Goal: Information Seeking & Learning: Find specific fact

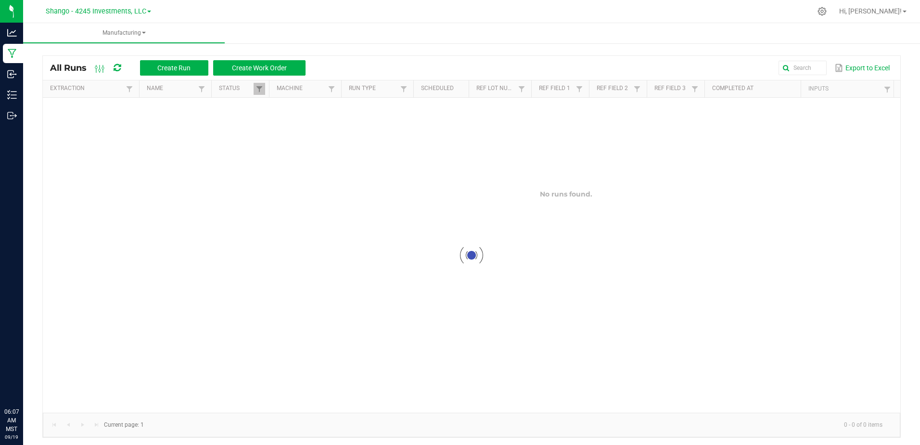
click at [113, 11] on span "Shango - 4245 Investments, LLC" at bounding box center [96, 11] width 101 height 8
click at [111, 33] on link "DXR FINANCE 4 LLC dba True Harvest (Total Health and Wellness)" at bounding box center [98, 33] width 141 height 13
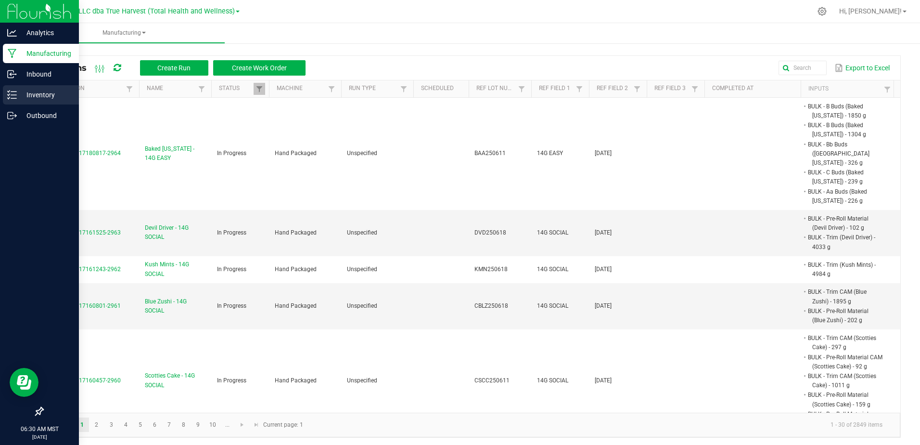
click at [24, 95] on p "Inventory" at bounding box center [46, 95] width 58 height 12
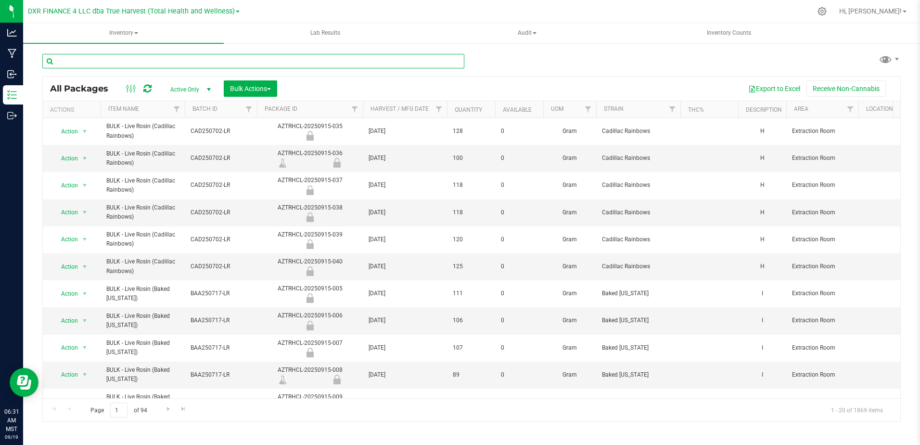
click at [89, 57] on input "text" at bounding box center [253, 61] width 422 height 14
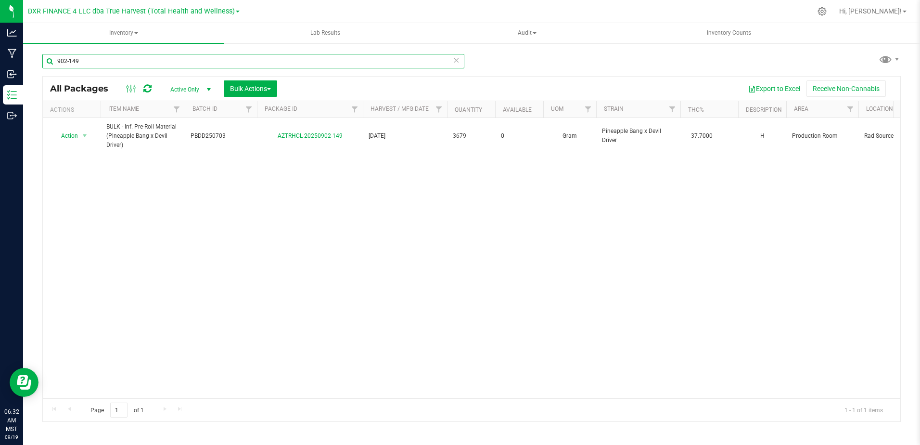
type input "902-149"
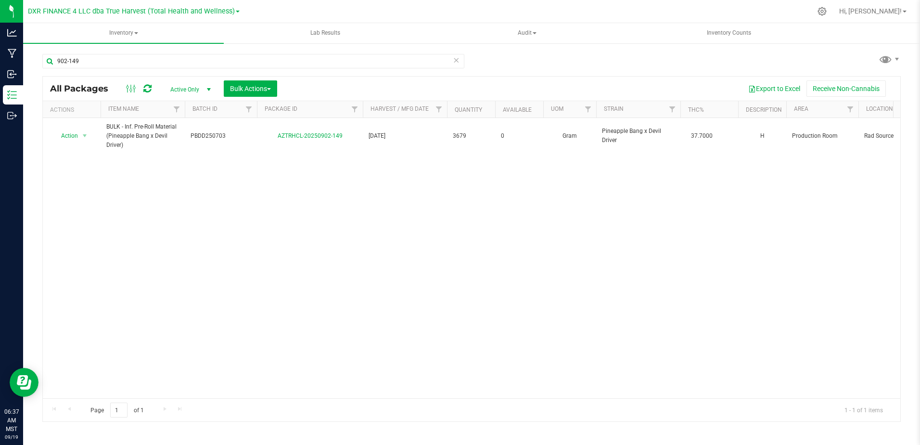
click at [563, 261] on div "Action Action Adjust qty Create package Edit attributes Global inventory Locate…" at bounding box center [472, 258] width 858 height 280
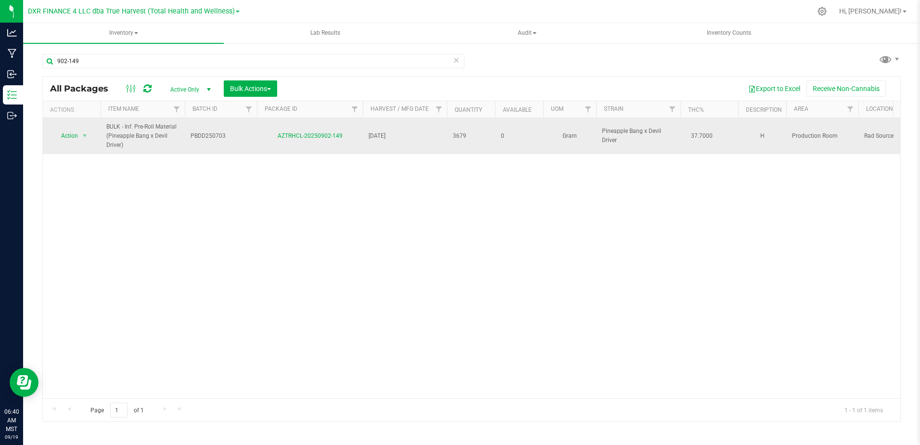
drag, startPoint x: 125, startPoint y: 147, endPoint x: 105, endPoint y: 126, distance: 28.6
click at [105, 126] on td "BULK - Inf. Pre-Roll Material (Pineapple Bang x Devil Driver)" at bounding box center [143, 136] width 84 height 36
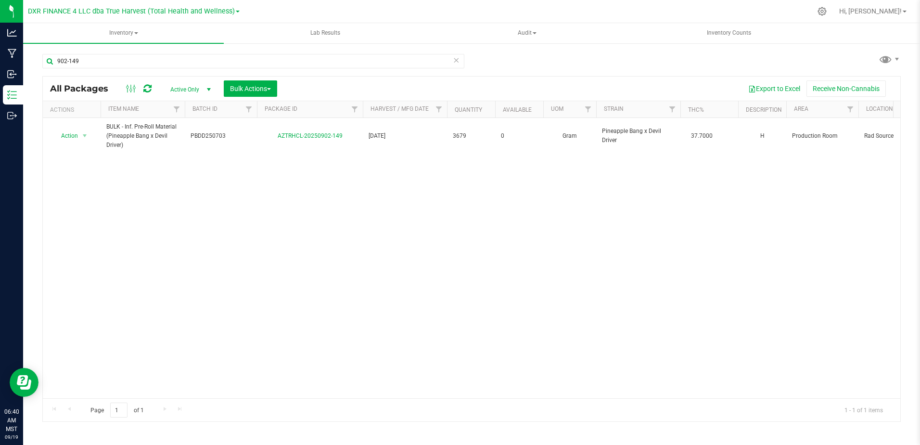
copy span "BULK - Inf. Pre-Roll Material (Pineapple Bang x Devil Driver)"
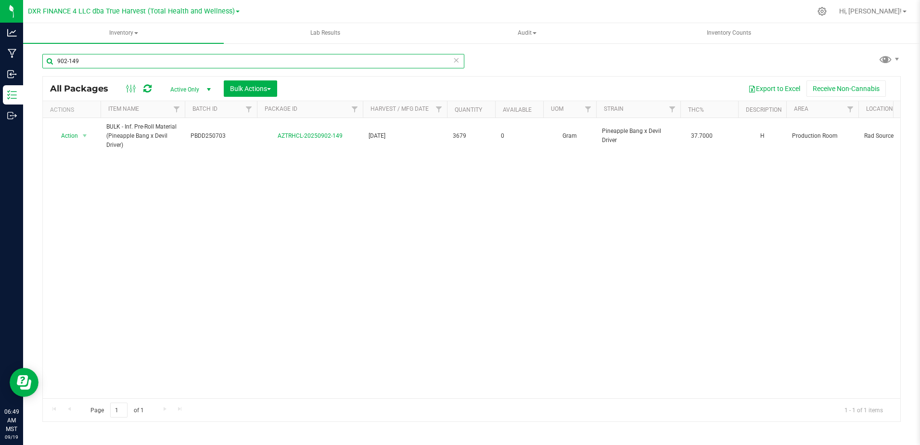
drag, startPoint x: 94, startPoint y: 59, endPoint x: 37, endPoint y: 67, distance: 57.8
click at [37, 67] on div "902-149 All Packages Active Only Active Only Lab Samples Locked All Bulk Action…" at bounding box center [471, 189] width 897 height 294
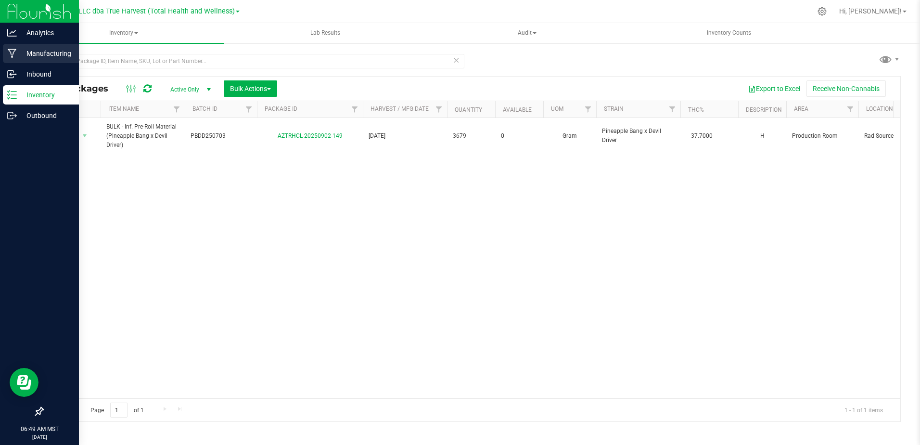
click at [14, 50] on icon at bounding box center [12, 53] width 9 height 9
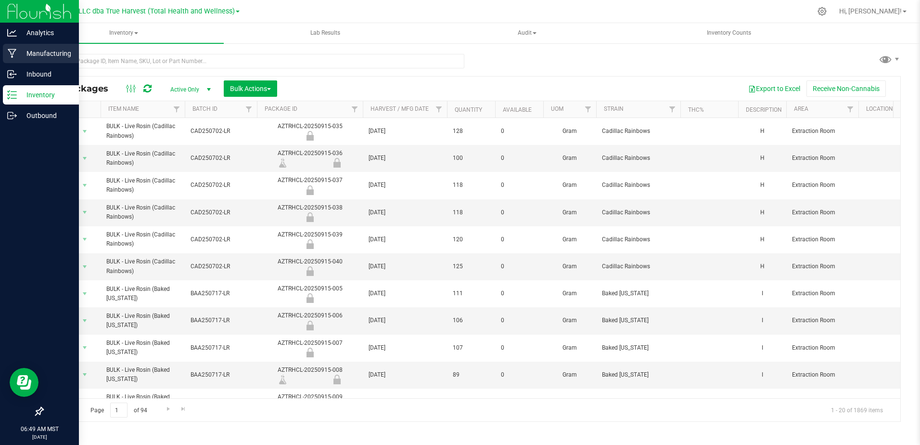
click at [11, 62] on div "Manufacturing" at bounding box center [41, 53] width 76 height 19
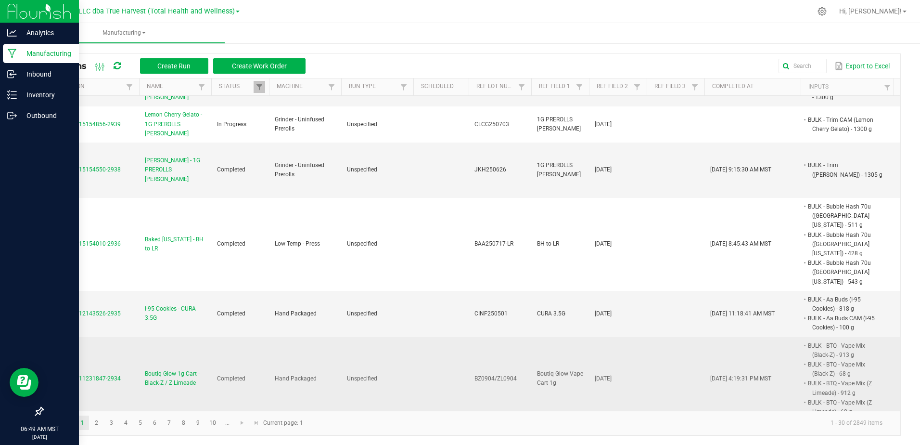
scroll to position [2, 0]
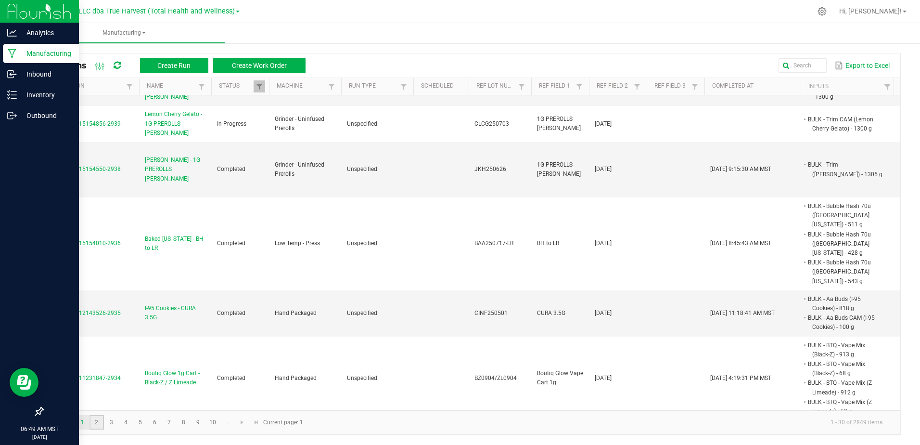
click at [101, 420] on link "2" at bounding box center [97, 422] width 14 height 14
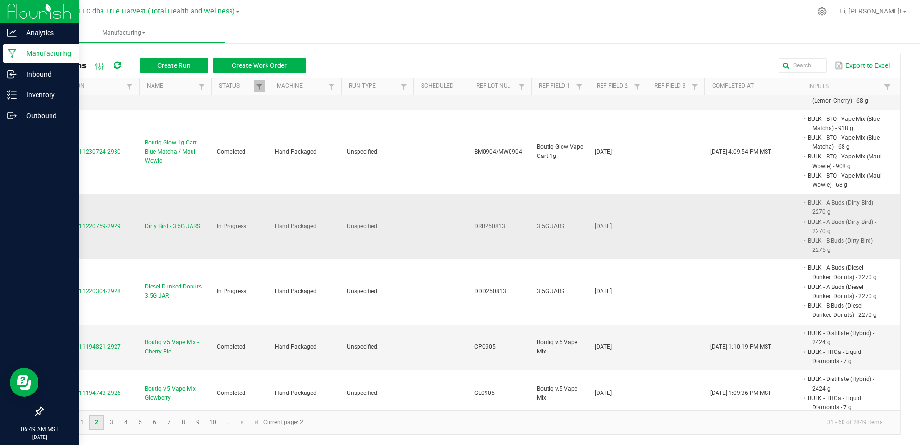
scroll to position [193, 0]
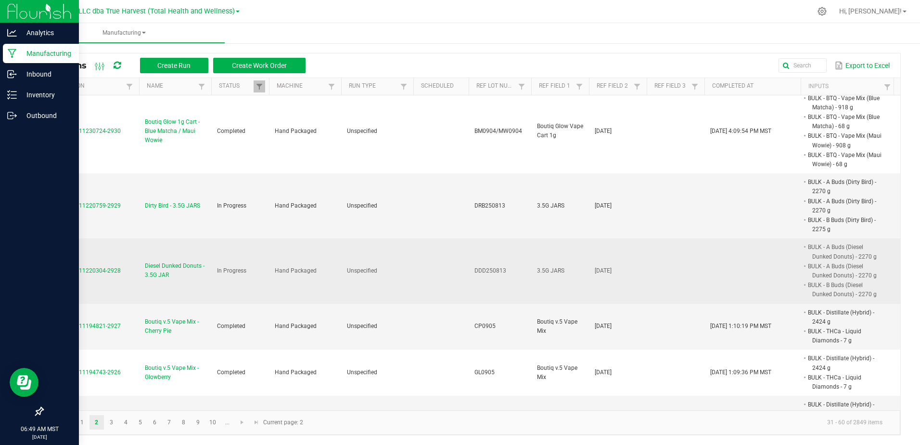
click at [177, 261] on span "Diesel Dunked Donuts - 3.5G JAR" at bounding box center [175, 270] width 61 height 18
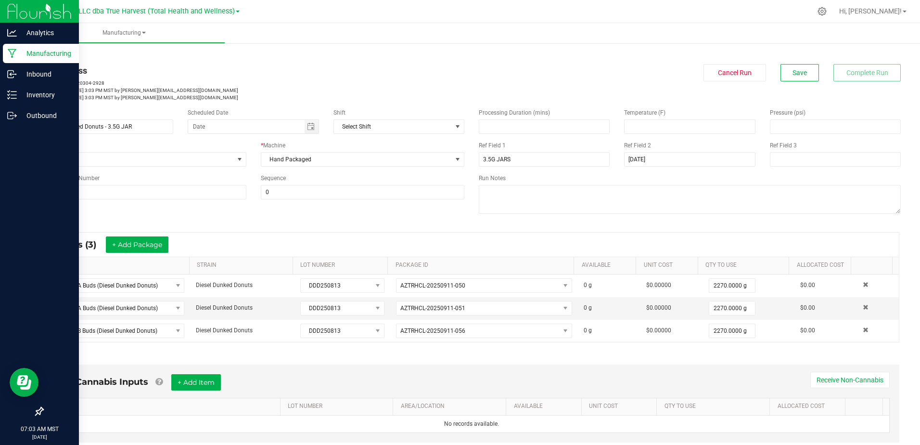
click at [275, 64] on div "In Progress" at bounding box center [253, 70] width 422 height 13
click at [24, 95] on p "Inventory" at bounding box center [46, 95] width 58 height 12
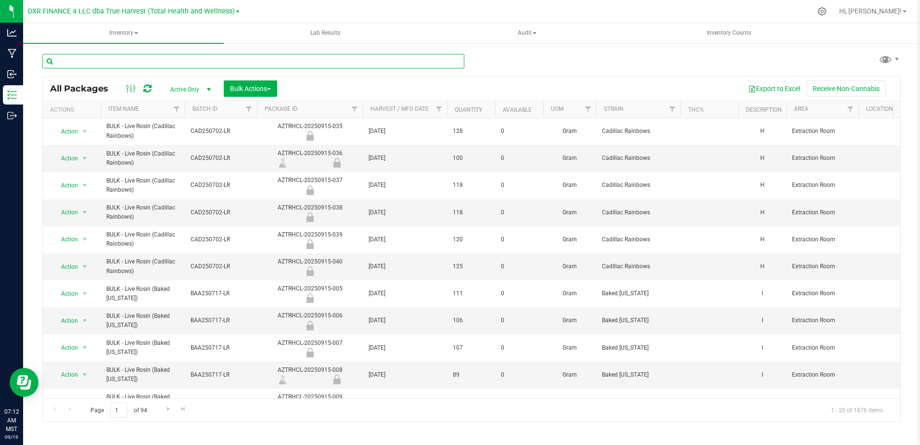
click at [125, 65] on input "text" at bounding box center [253, 61] width 422 height 14
type input "902-150"
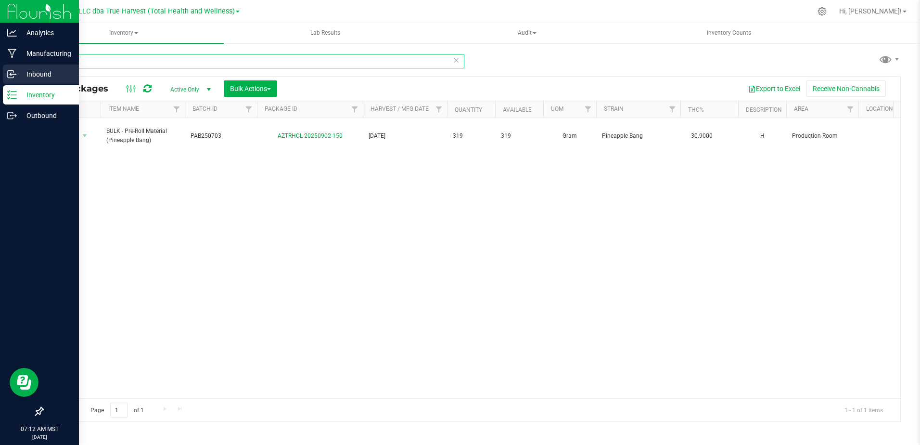
drag, startPoint x: 105, startPoint y: 63, endPoint x: 9, endPoint y: 68, distance: 96.9
click at [9, 68] on div "Analytics Manufacturing Inbound Inventory Outbound 07:12 AM MST [DATE] 09/19 DX…" at bounding box center [460, 222] width 920 height 445
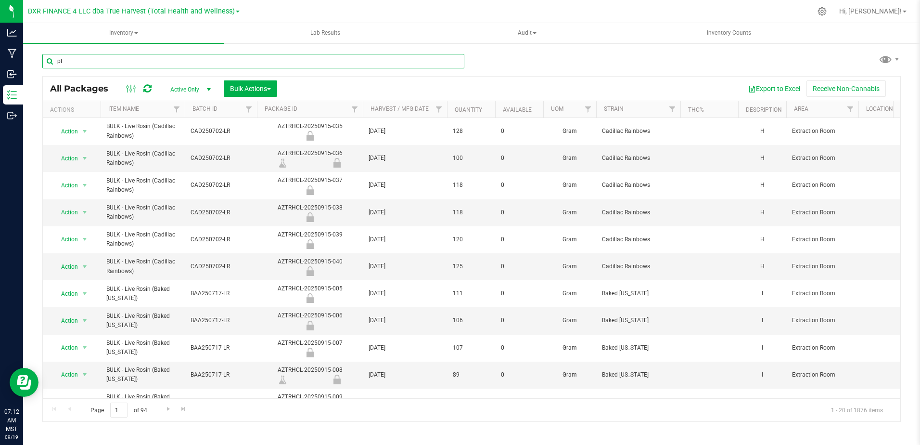
type input "p"
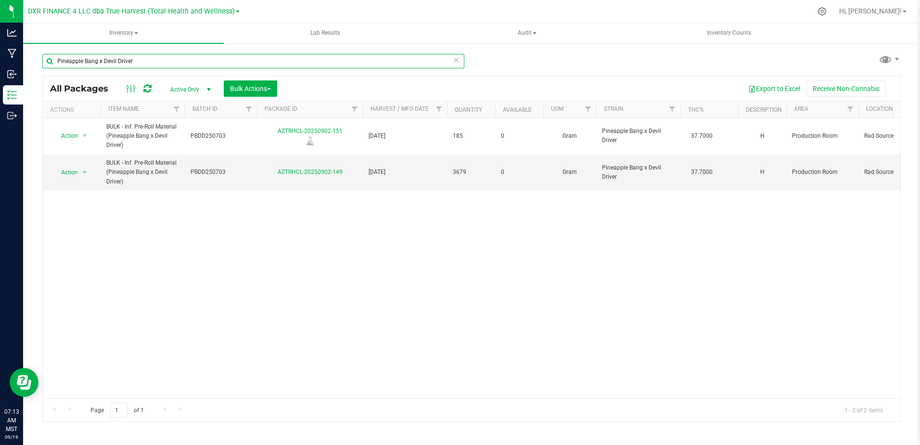
type input "Pineapple Bang x Devil Driver"
